Goal: Find specific page/section: Find specific page/section

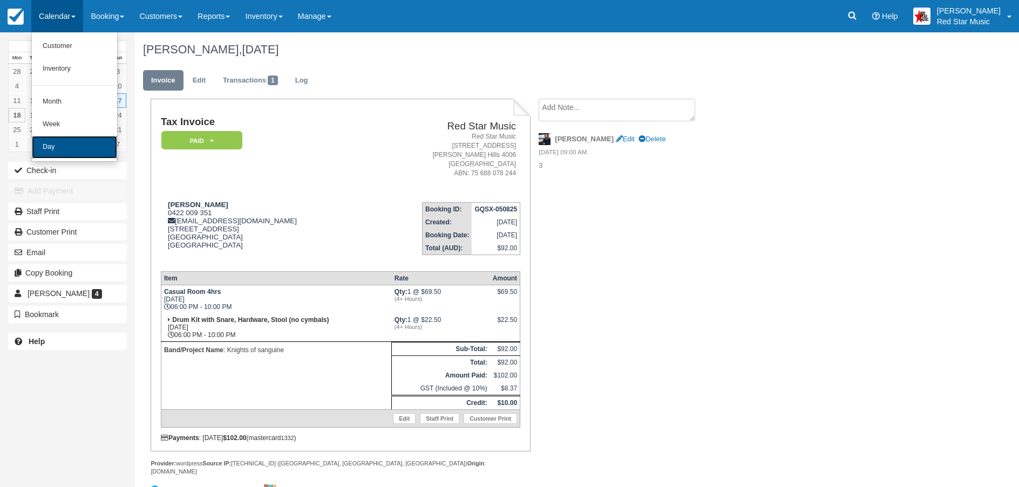
click at [58, 145] on link "Day" at bounding box center [74, 147] width 85 height 23
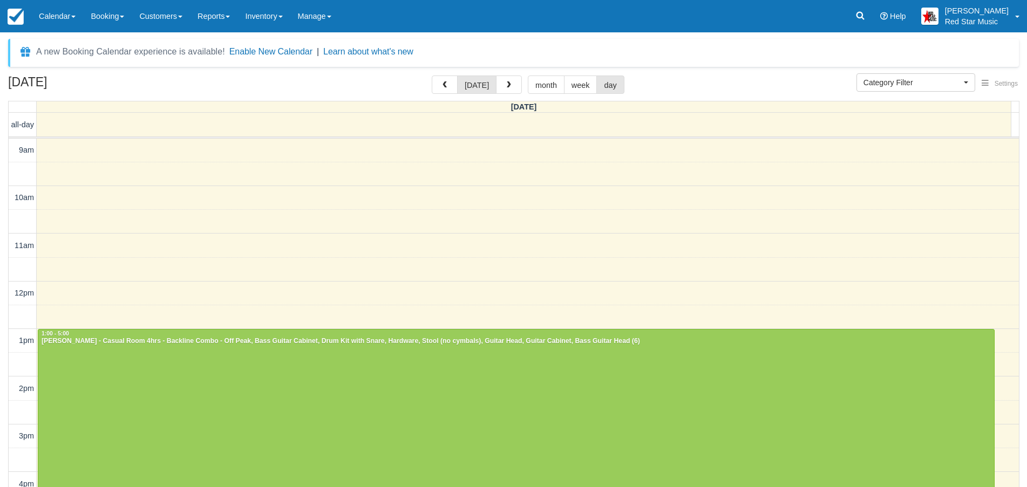
select select
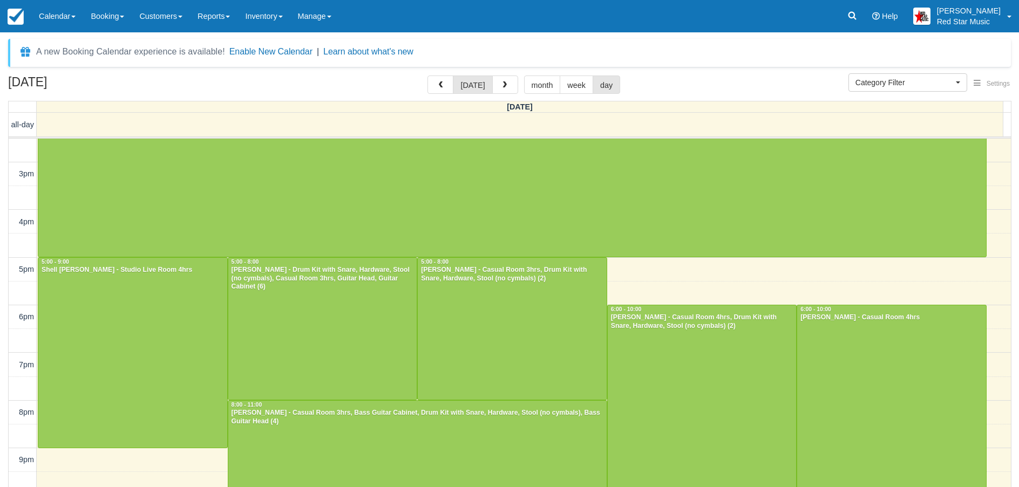
scroll to position [287, 0]
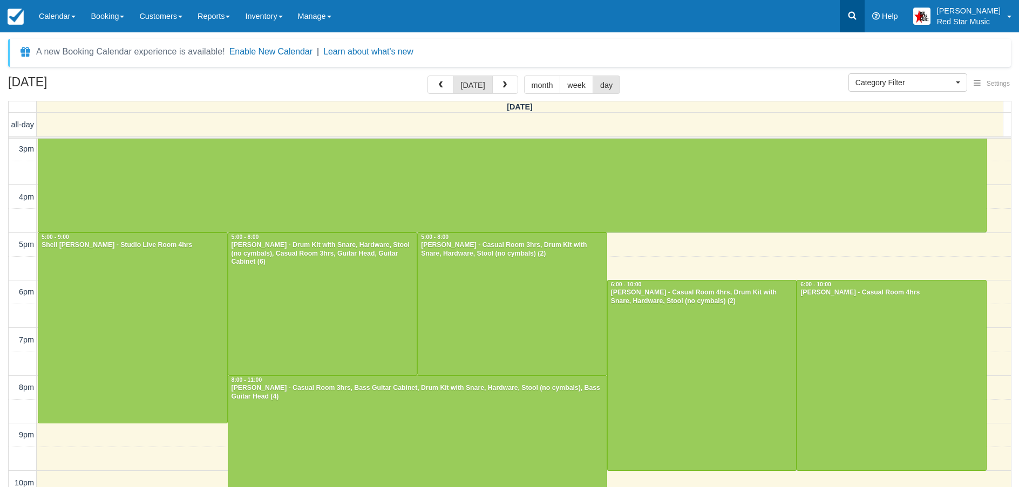
click at [863, 9] on link at bounding box center [852, 16] width 25 height 32
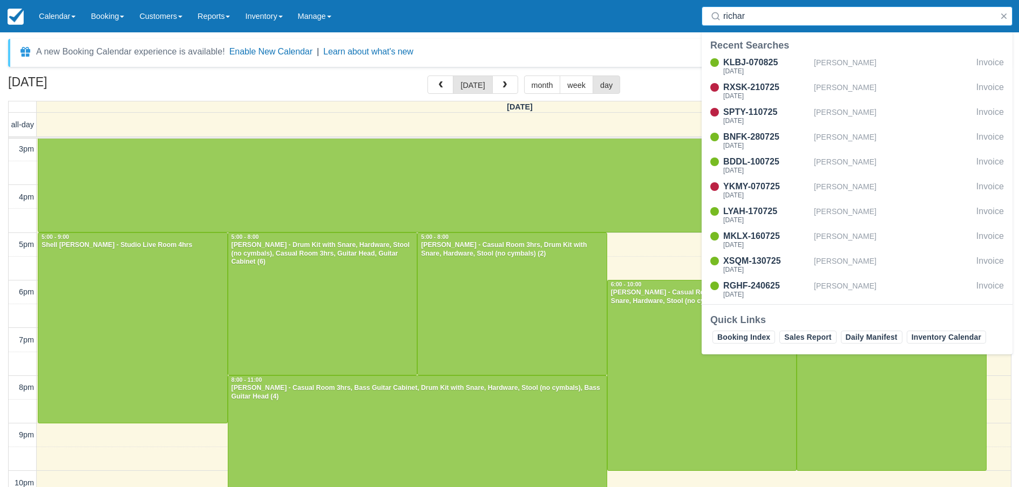
type input "richard"
